Goal: Task Accomplishment & Management: Manage account settings

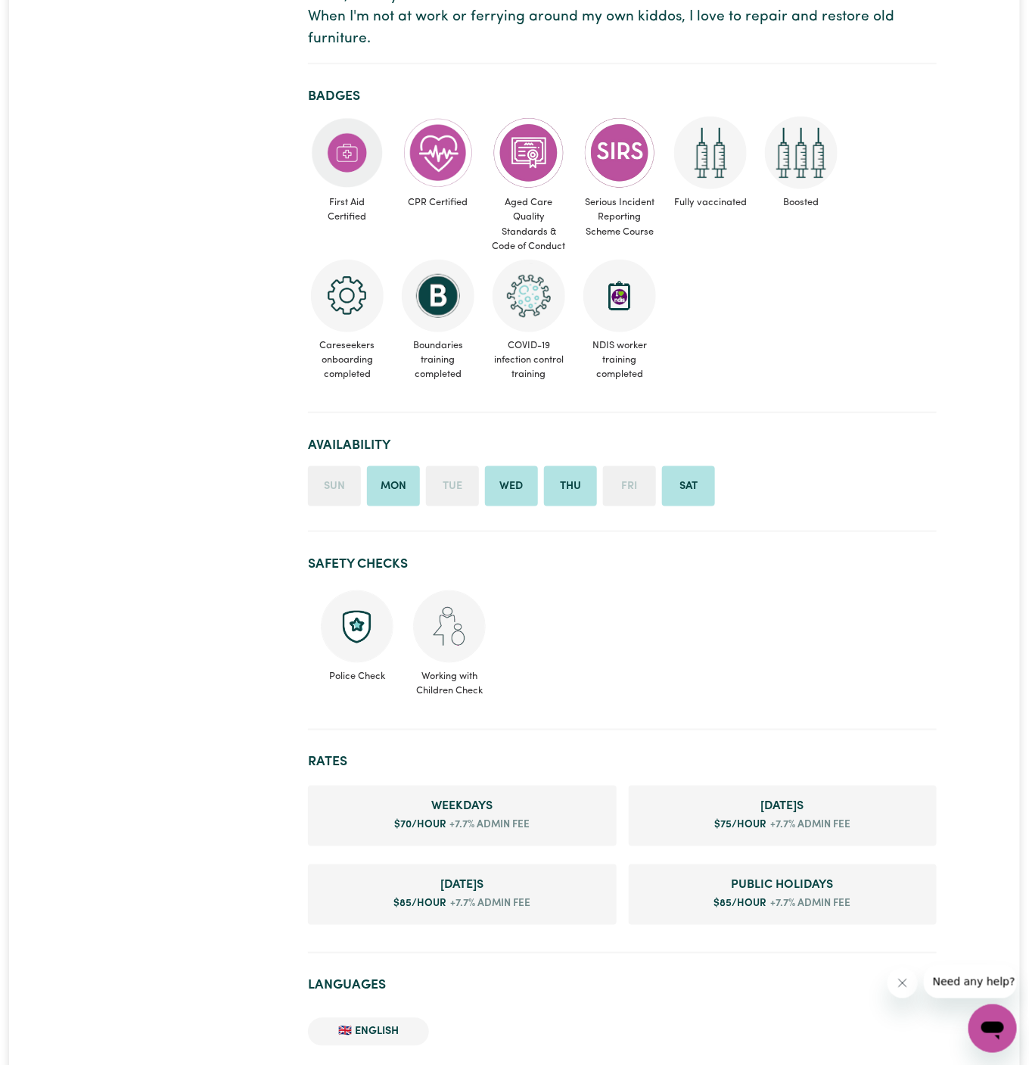
scroll to position [464, 0]
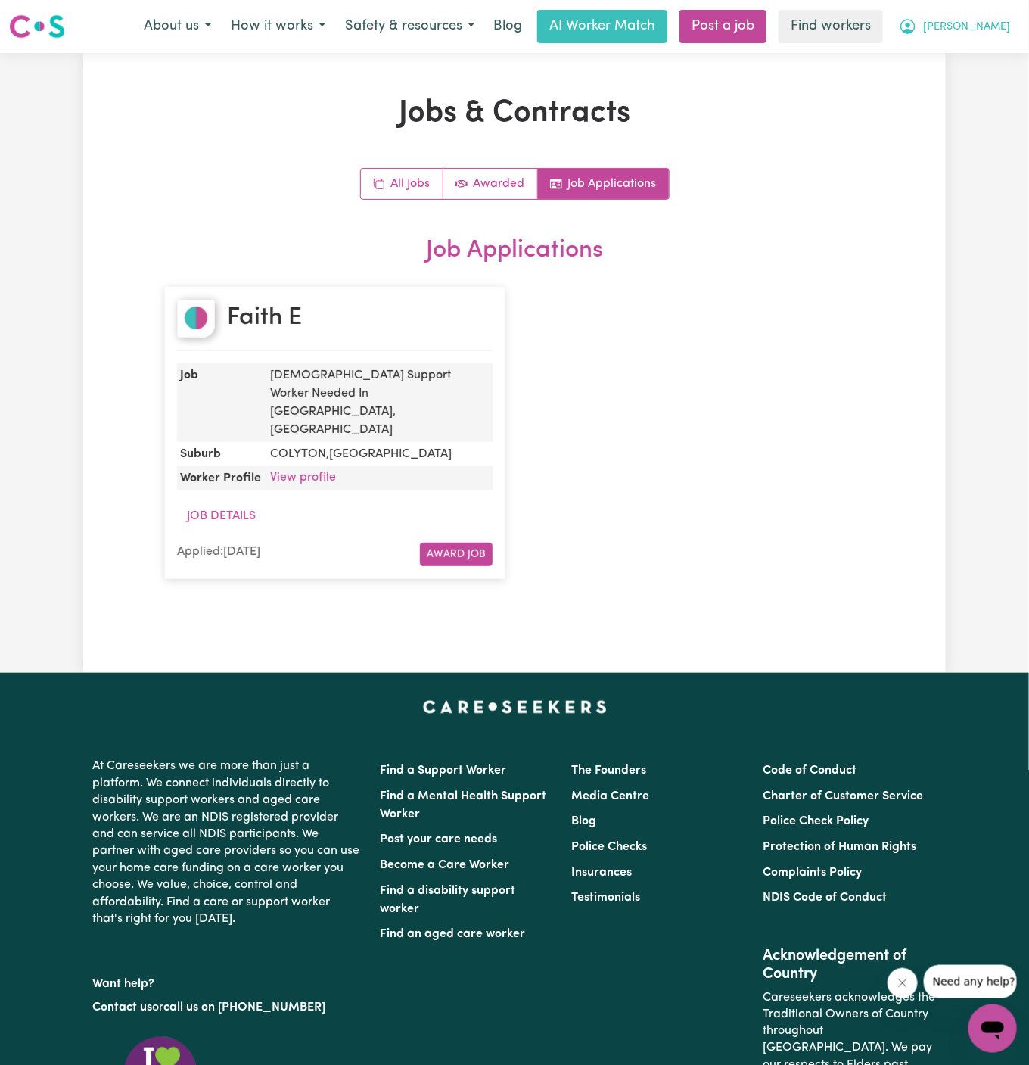
click at [1005, 17] on button "Xavier" at bounding box center [954, 27] width 131 height 32
click at [968, 78] on link "Logout" at bounding box center [960, 87] width 120 height 29
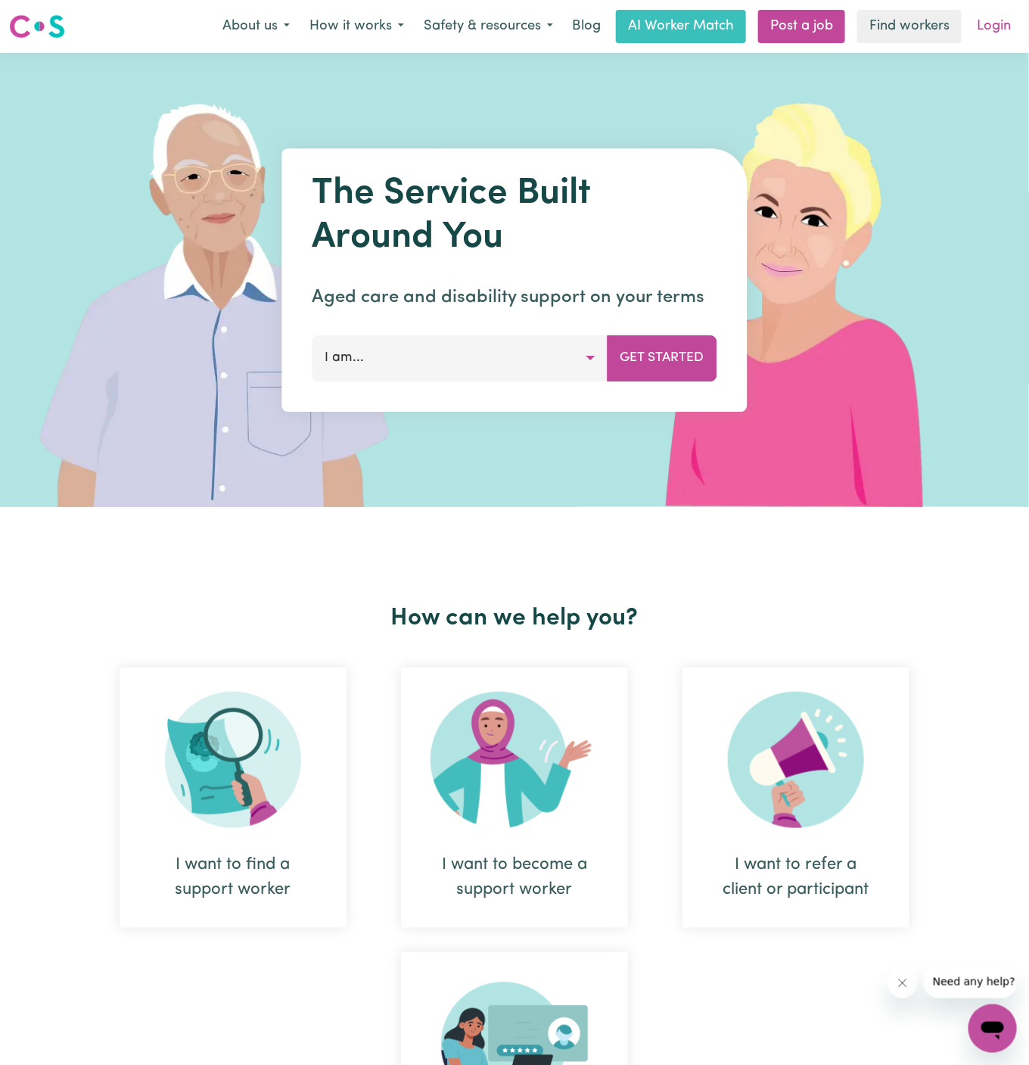
click at [998, 24] on link "Login" at bounding box center [994, 26] width 52 height 33
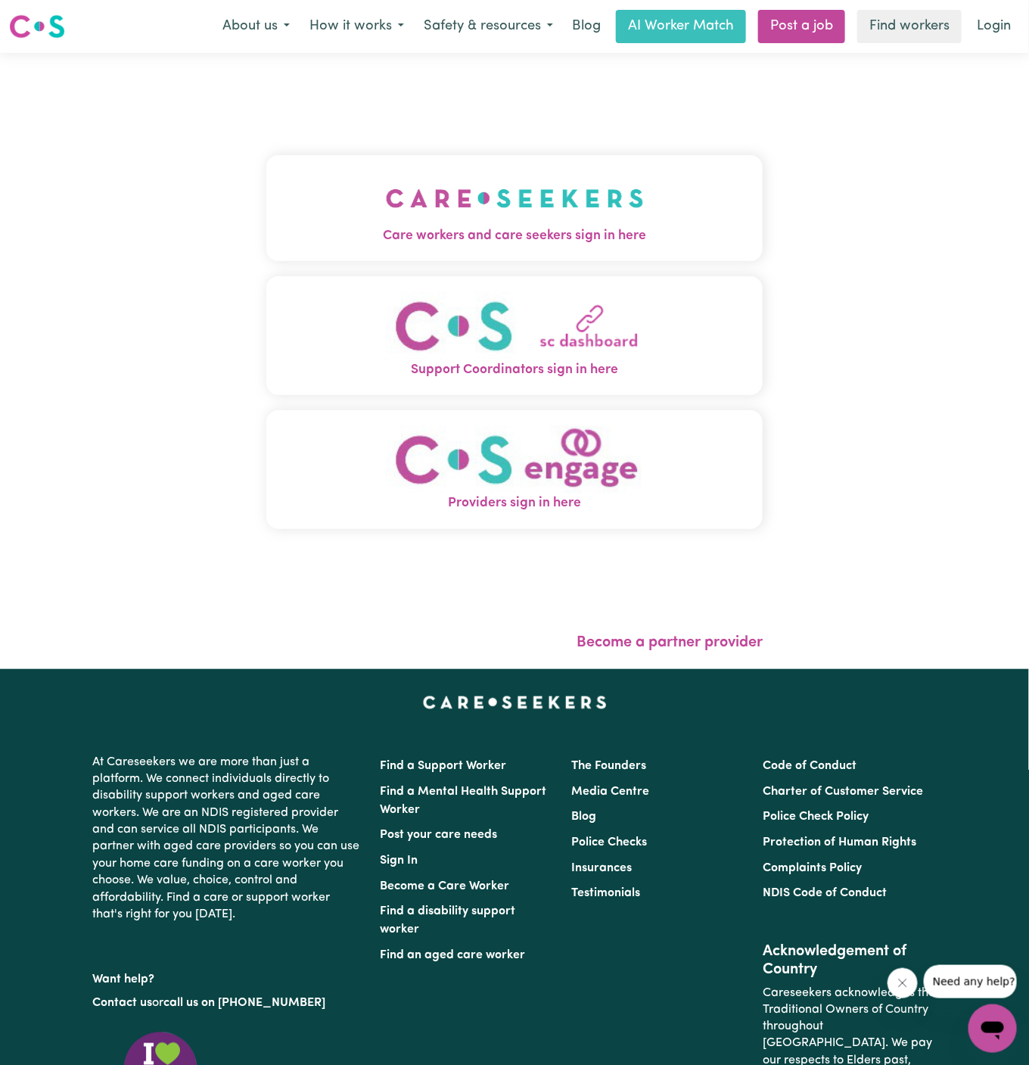
click at [513, 195] on img "Care workers and care seekers sign in here" at bounding box center [515, 198] width 258 height 56
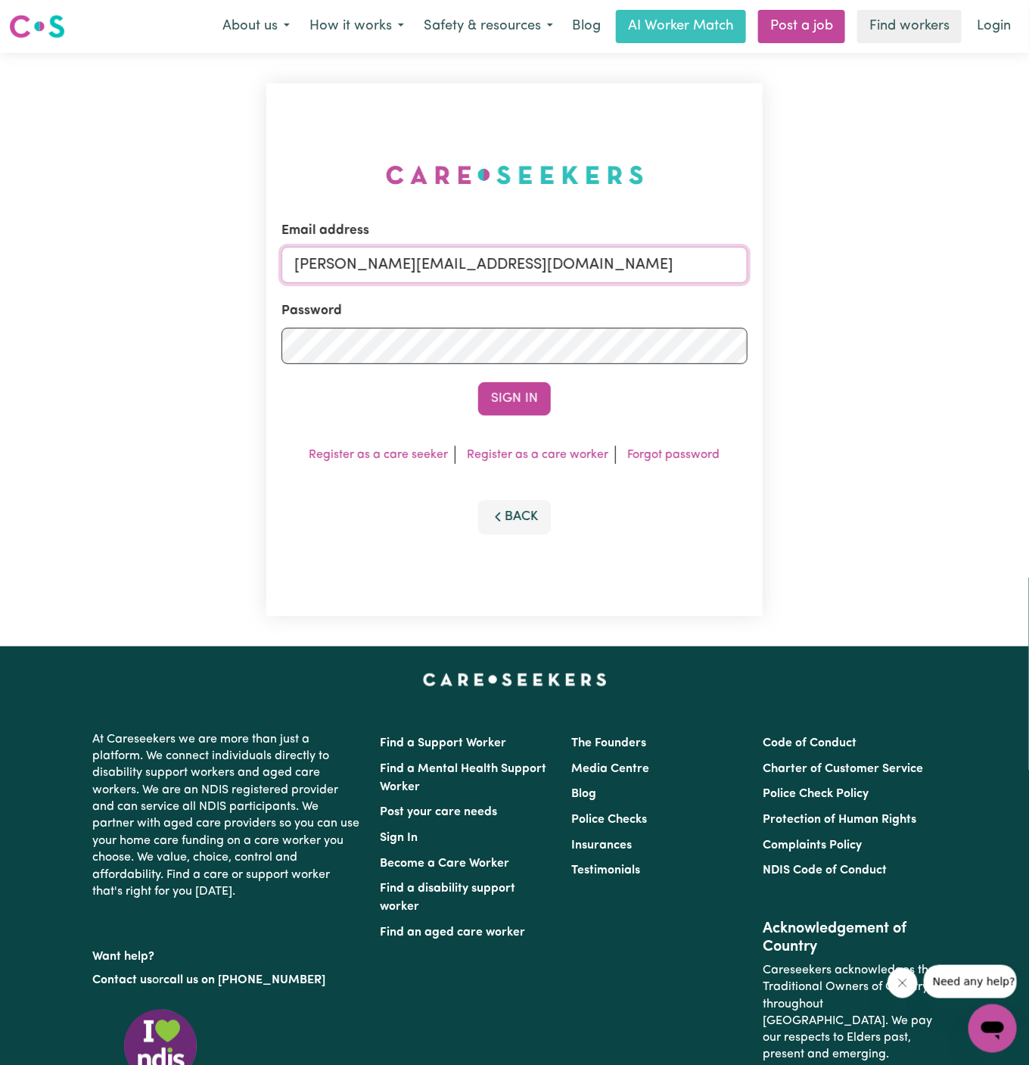
click at [541, 262] on input "dyan@careseekers.com.au" at bounding box center [515, 265] width 466 height 36
drag, startPoint x: 376, startPoint y: 261, endPoint x: 718, endPoint y: 288, distance: 342.5
click at [718, 288] on form "Email address superuser~danielletrevillionYS@careseekers.com.au Password Sign In" at bounding box center [515, 318] width 466 height 195
type input "superuser~DoreenClarkYS@careseekers.com.au"
click at [515, 400] on button "Sign In" at bounding box center [514, 398] width 73 height 33
